Goal: Task Accomplishment & Management: Use online tool/utility

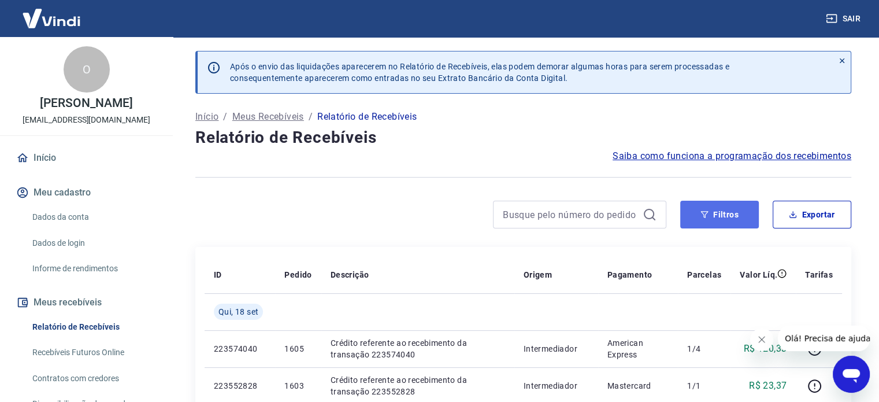
click at [698, 205] on button "Filtros" at bounding box center [719, 215] width 79 height 28
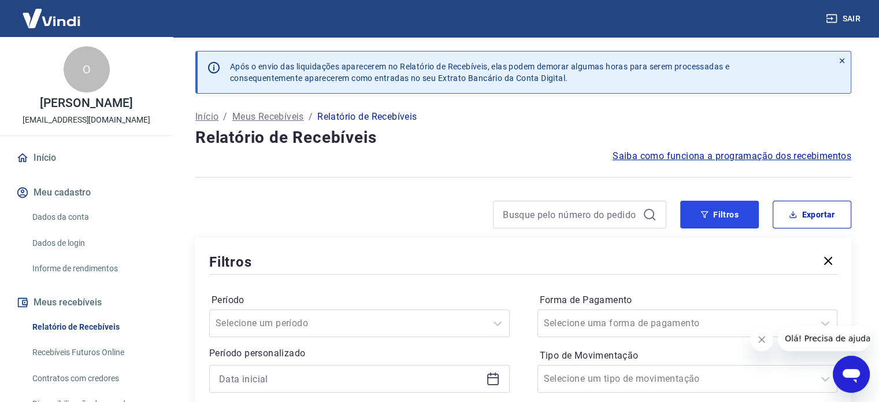
scroll to position [58, 0]
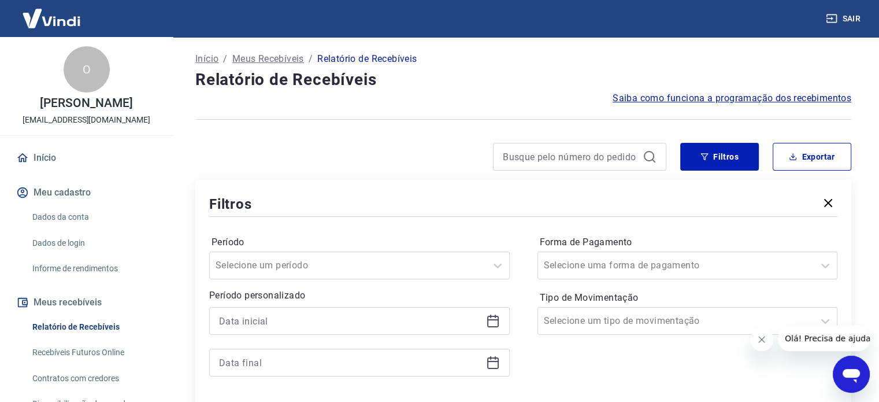
click at [497, 319] on icon at bounding box center [493, 321] width 14 height 14
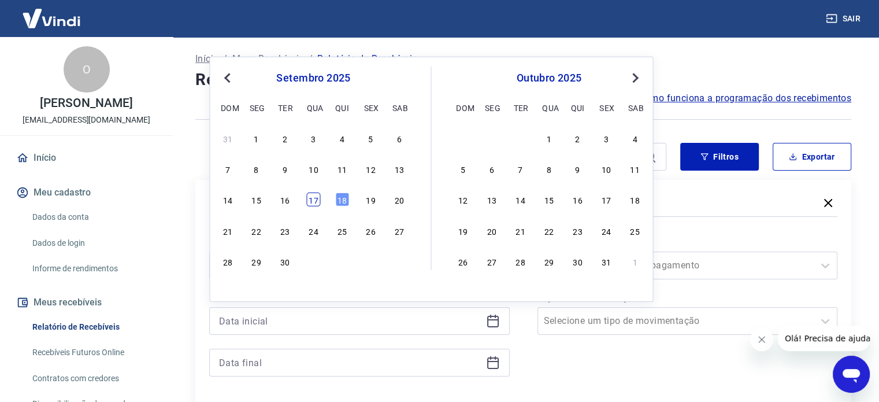
click at [316, 203] on div "17" at bounding box center [313, 200] width 14 height 14
type input "[DATE]"
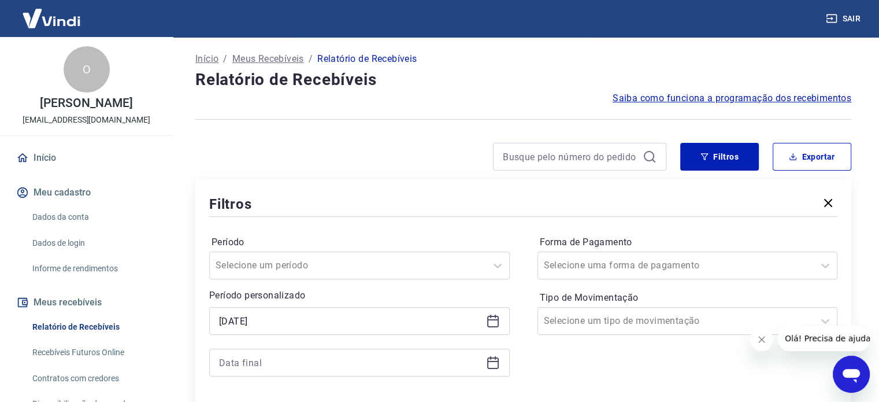
click at [493, 364] on icon at bounding box center [493, 363] width 14 height 14
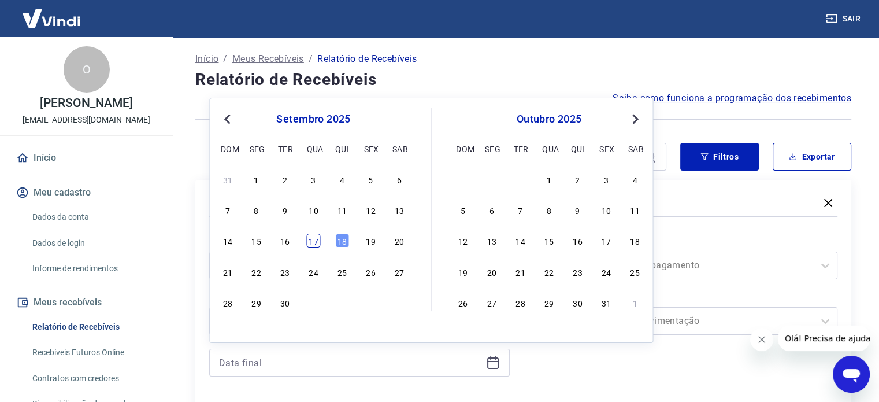
click at [313, 240] on div "17" at bounding box center [313, 241] width 14 height 14
type input "[DATE]"
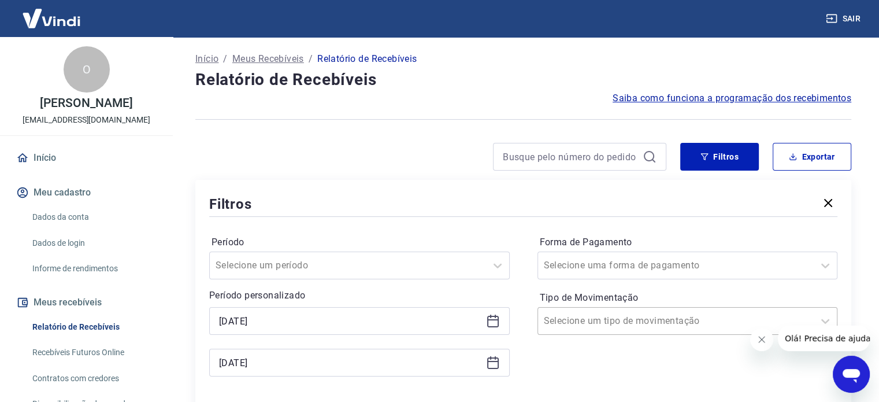
scroll to position [116, 0]
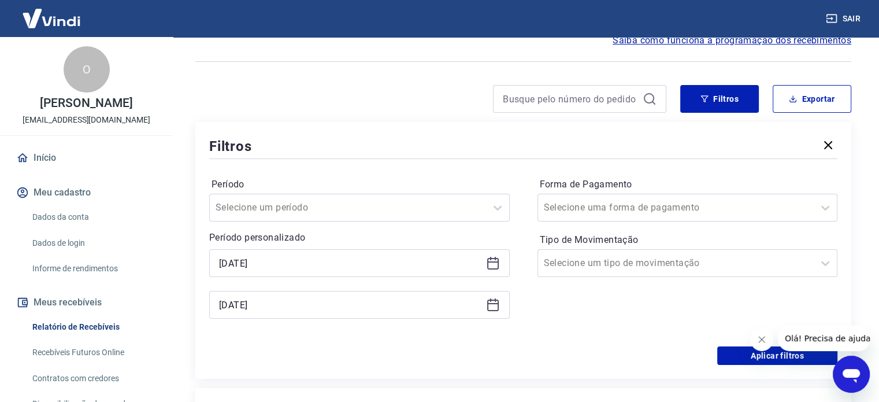
click at [708, 356] on div "Aplicar filtros" at bounding box center [523, 355] width 628 height 19
click at [741, 355] on button "Aplicar filtros" at bounding box center [777, 355] width 120 height 19
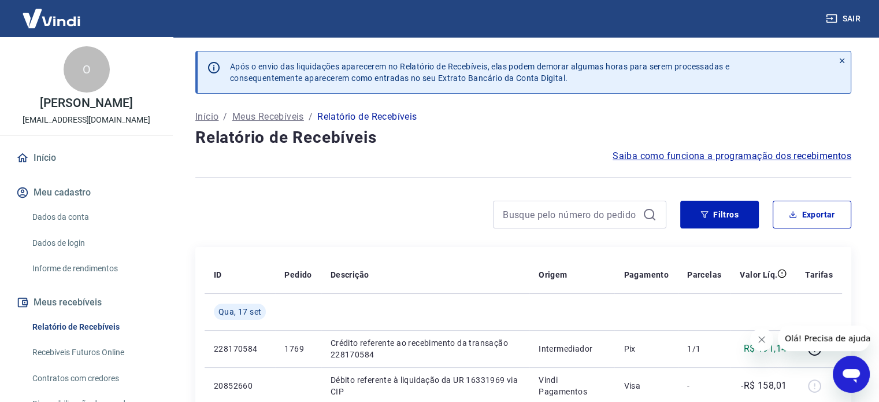
scroll to position [116, 0]
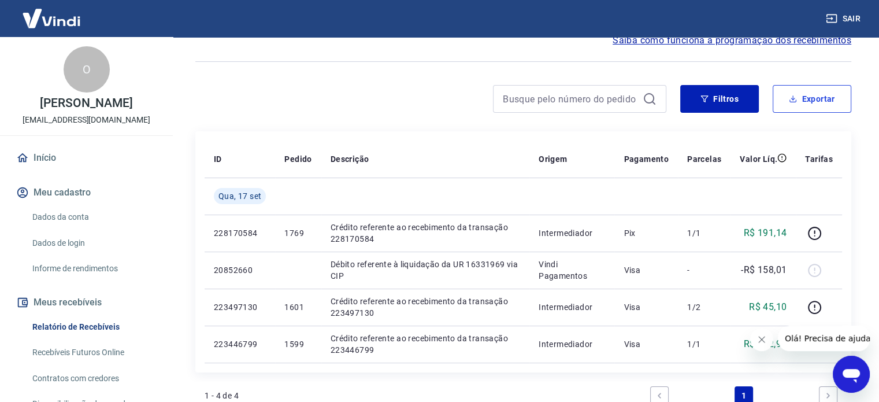
click at [820, 84] on div "Após o envio das liquidações aparecerem no Relatório de Recebíveis, elas podem …" at bounding box center [524, 212] width 684 height 582
click at [819, 94] on button "Exportar" at bounding box center [812, 99] width 79 height 28
type input "[DATE]"
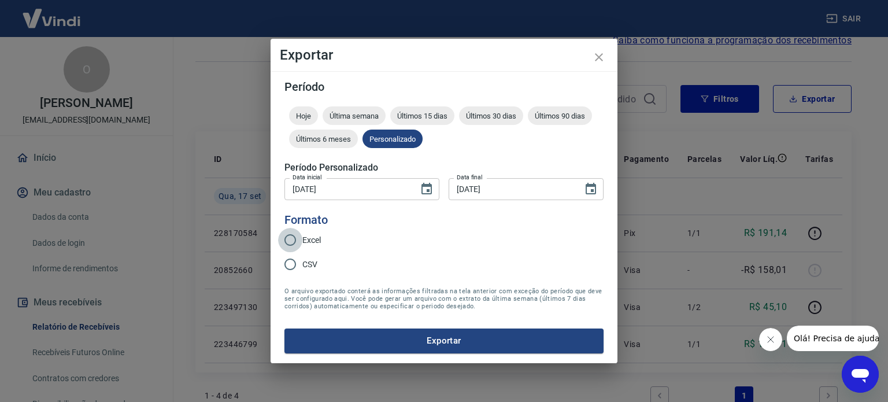
click at [297, 239] on input "Excel" at bounding box center [290, 240] width 24 height 24
radio input "true"
click at [482, 351] on button "Exportar" at bounding box center [443, 340] width 319 height 24
